Goal: Manage account settings

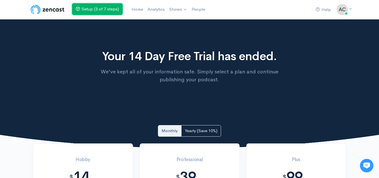
click at [106, 10] on link "Setup (3 of 7 steps)" at bounding box center [97, 9] width 51 height 12
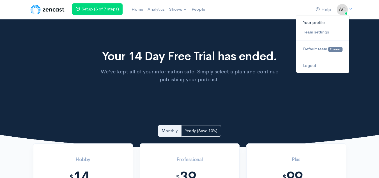
click at [321, 22] on link "Your profile" at bounding box center [323, 23] width 53 height 10
click at [311, 65] on link "Logout" at bounding box center [323, 66] width 53 height 10
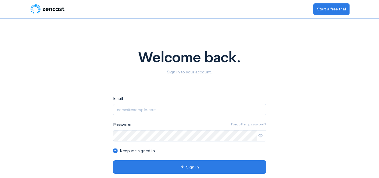
type input "[DOMAIN_NAME][EMAIL_ADDRESS][DOMAIN_NAME]"
